Goal: Navigation & Orientation: Find specific page/section

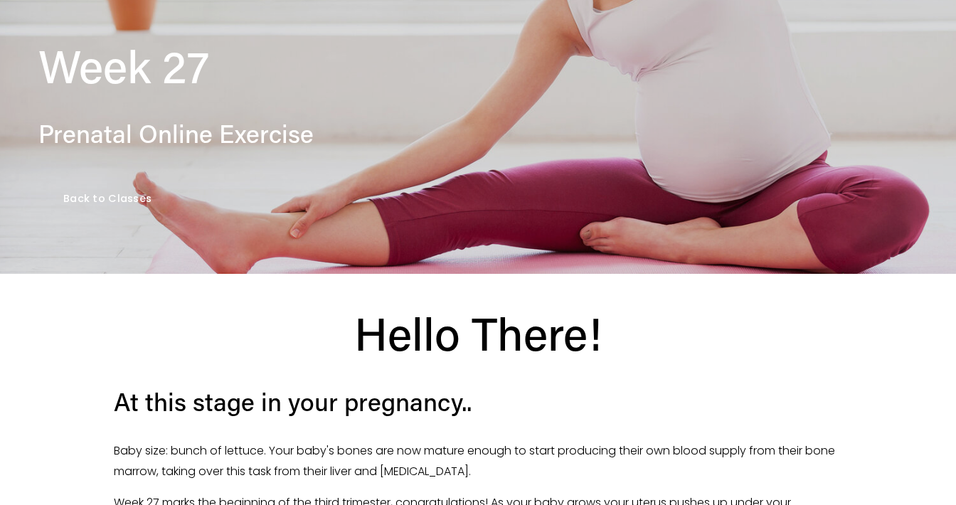
scroll to position [169, 0]
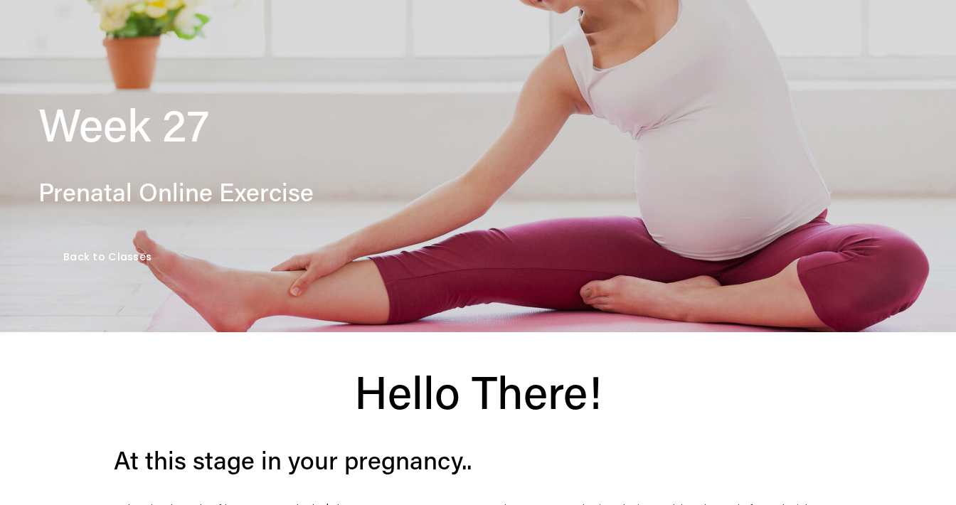
click at [107, 258] on link "Back to Classes" at bounding box center [107, 257] width 139 height 49
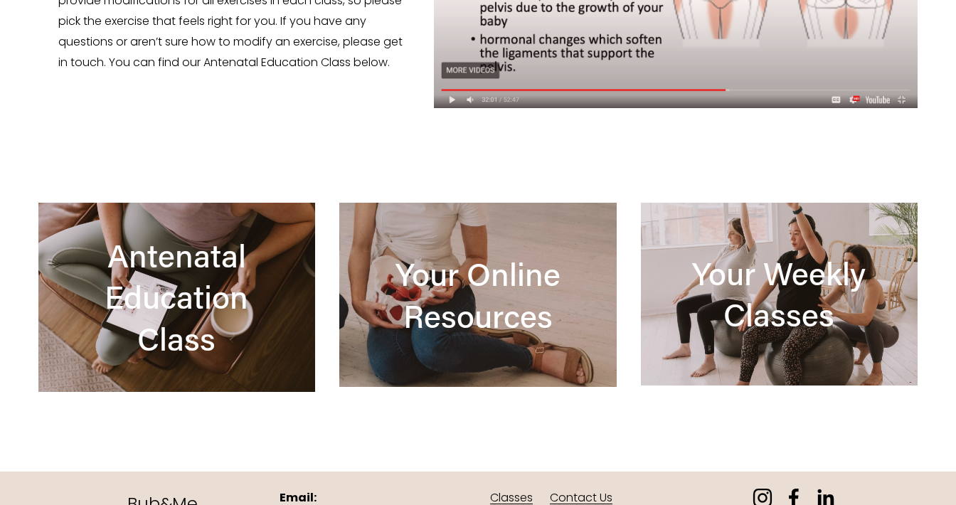
click at [509, 276] on div at bounding box center [477, 295] width 277 height 185
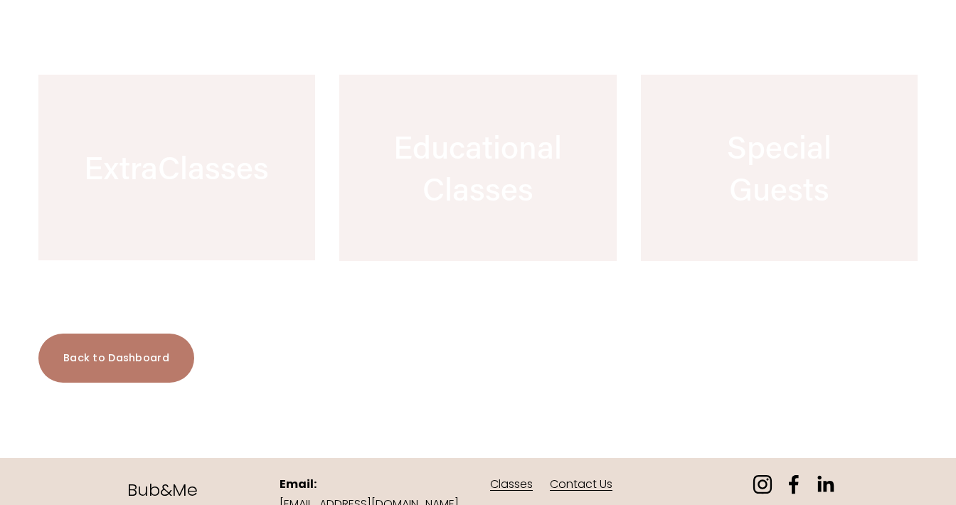
scroll to position [870, 0]
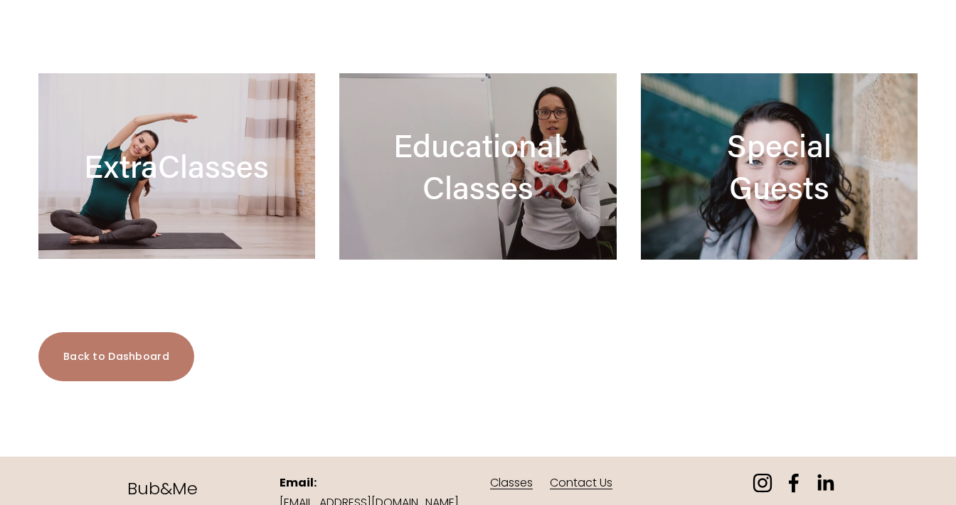
click at [260, 229] on div at bounding box center [176, 166] width 277 height 186
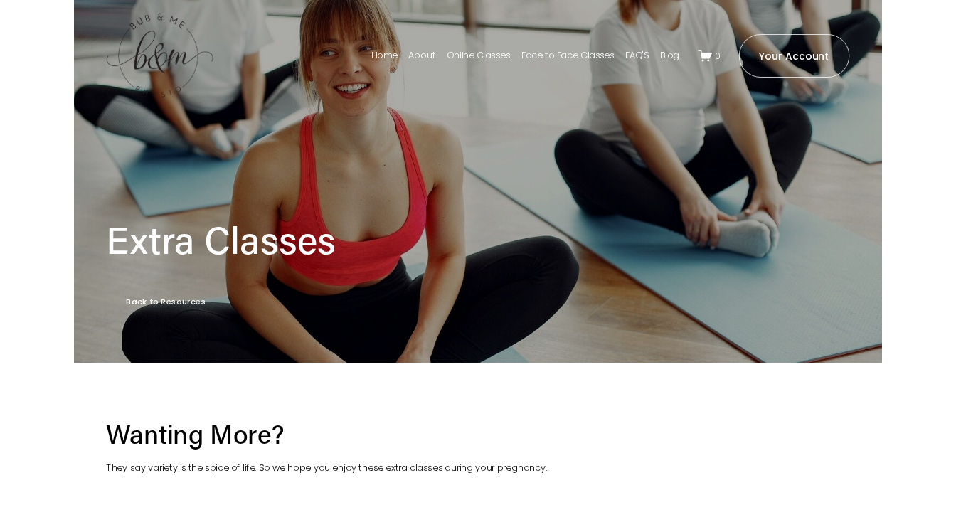
scroll to position [2141, 0]
